Goal: Information Seeking & Learning: Learn about a topic

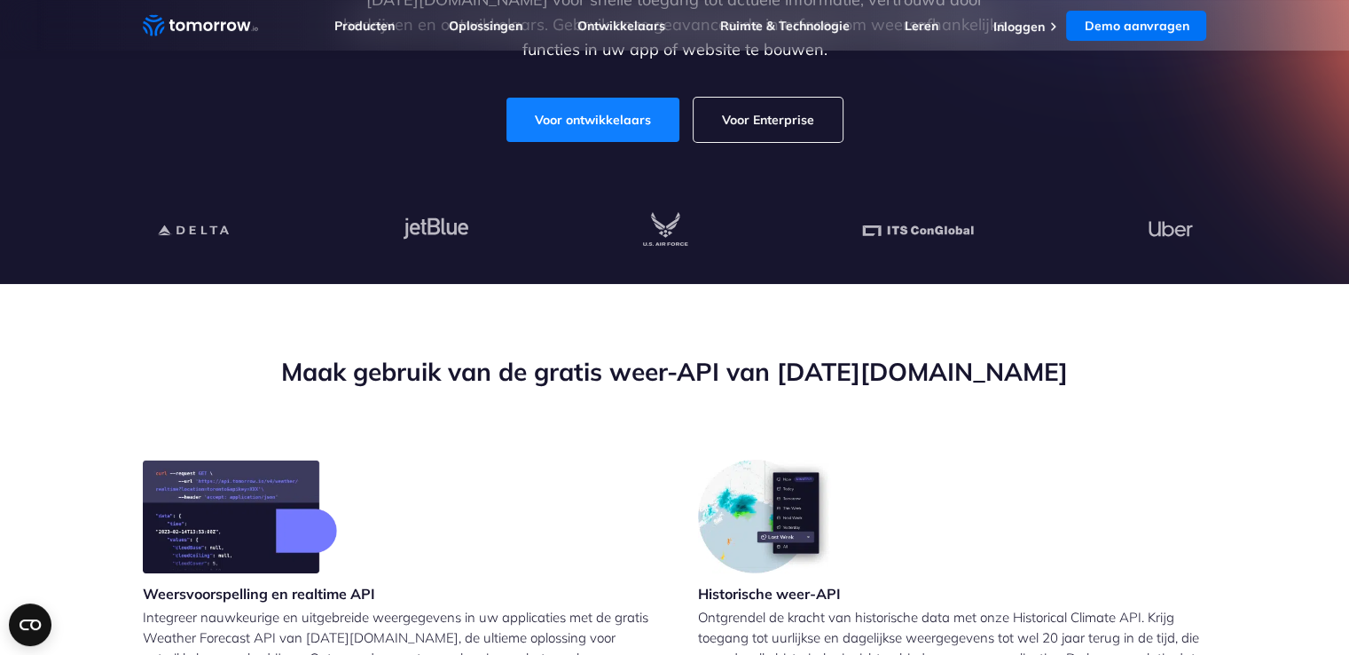
click at [601, 136] on link "Voor ontwikkelaars" at bounding box center [593, 120] width 173 height 44
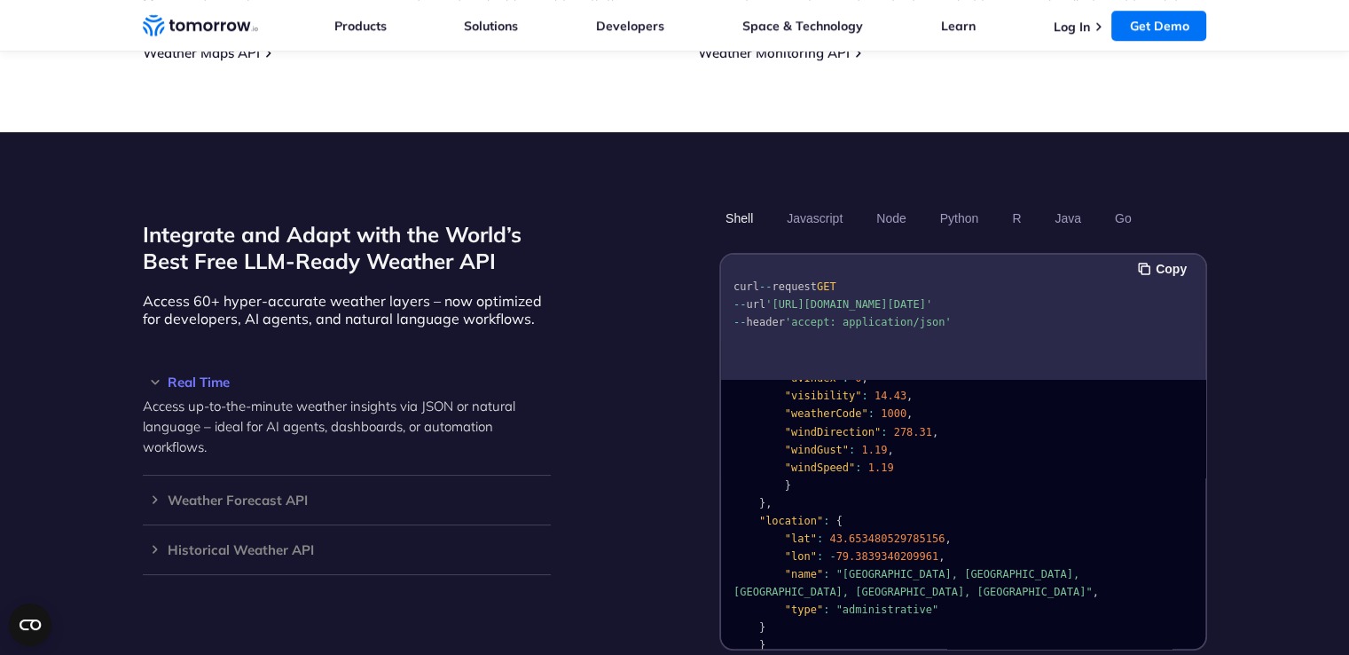
scroll to position [355, 0]
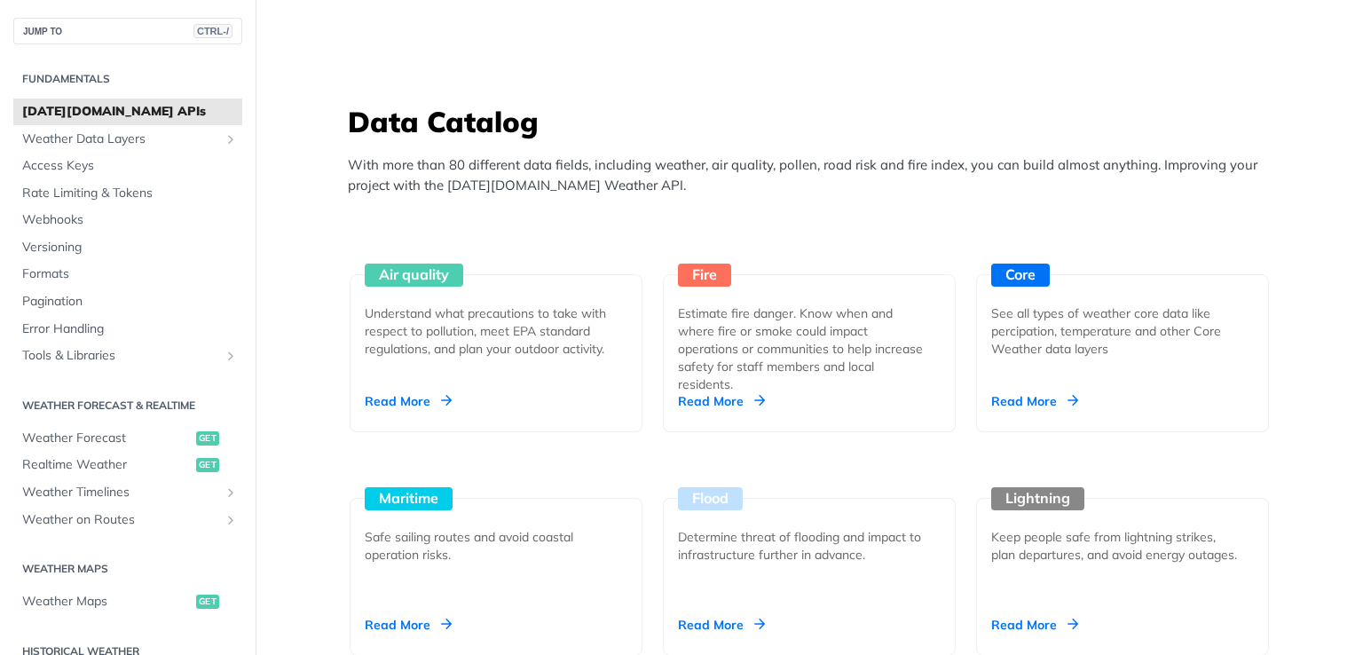
scroll to position [1597, 0]
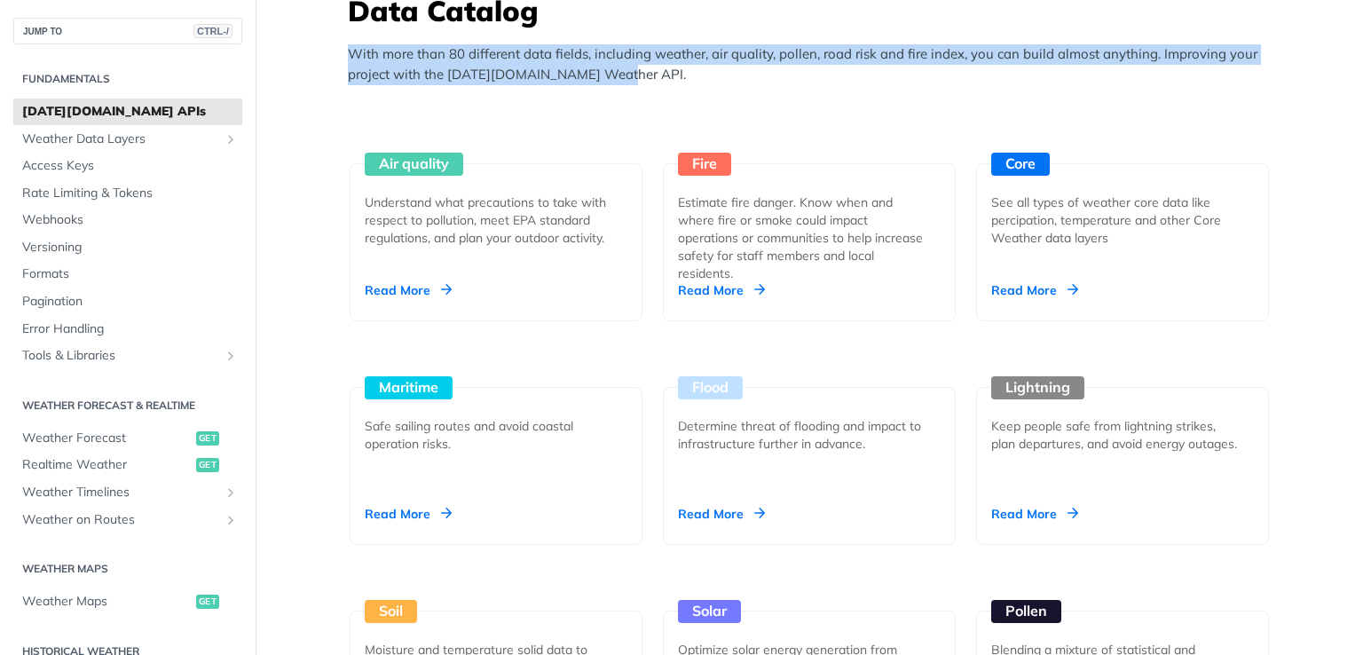
drag, startPoint x: 330, startPoint y: 43, endPoint x: 617, endPoint y: 72, distance: 288.8
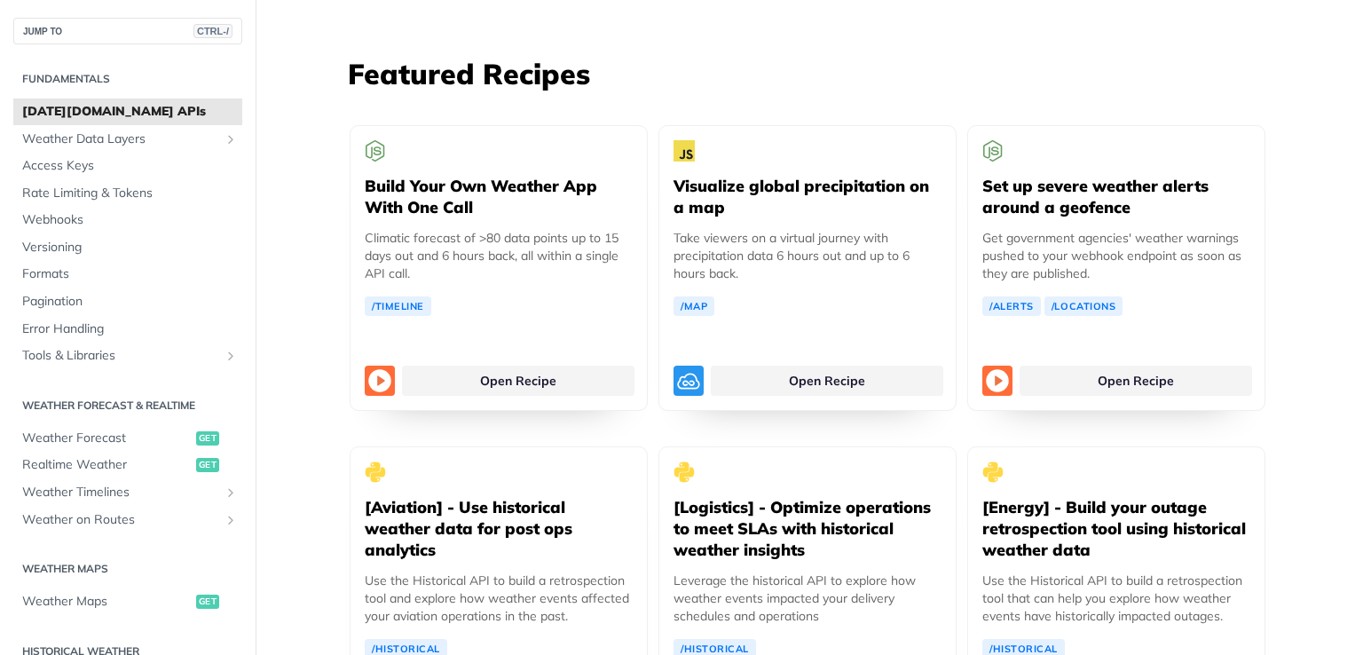
scroll to position [3282, 0]
